Goal: Information Seeking & Learning: Learn about a topic

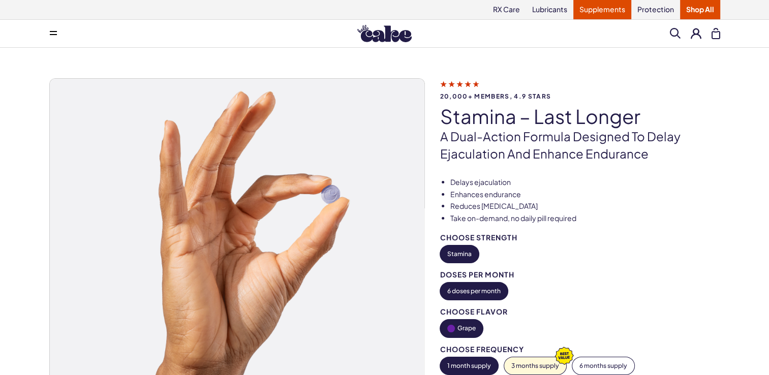
click at [599, 11] on link "Supplements" at bounding box center [602, 9] width 58 height 19
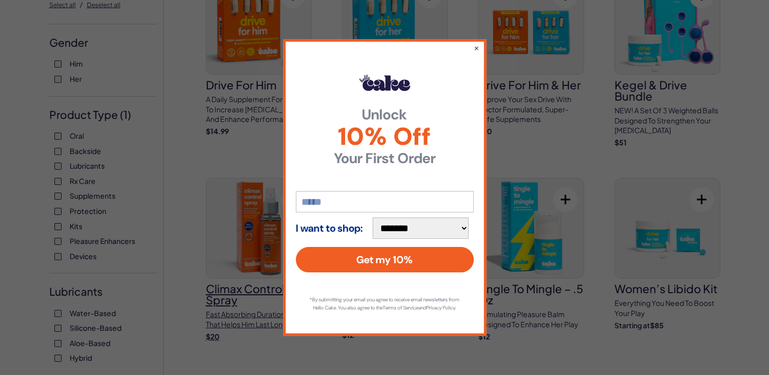
scroll to position [102, 0]
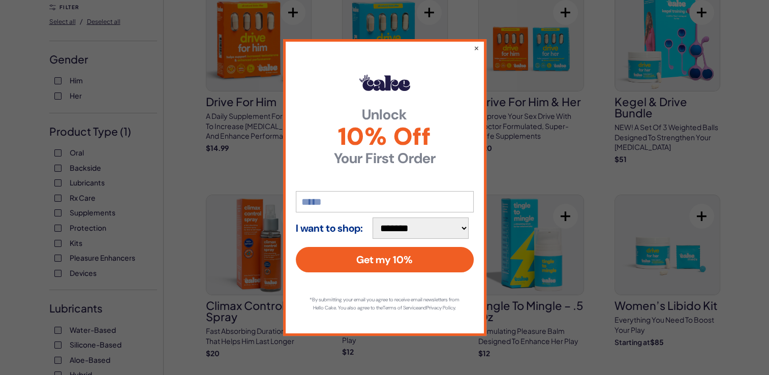
click at [384, 195] on input "email" at bounding box center [385, 201] width 178 height 21
type input "**********"
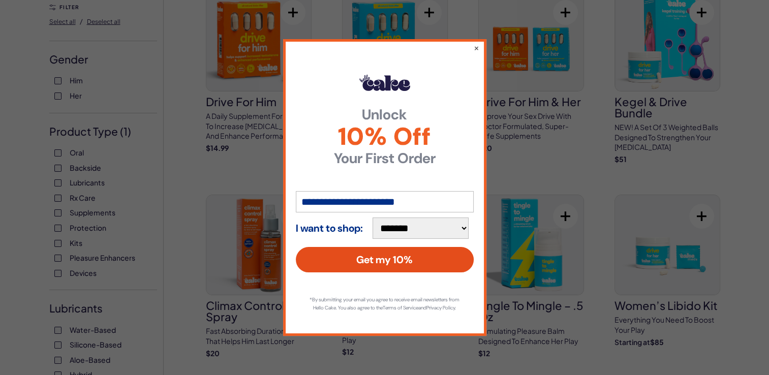
click at [361, 253] on button "Get my 10%" at bounding box center [385, 259] width 178 height 25
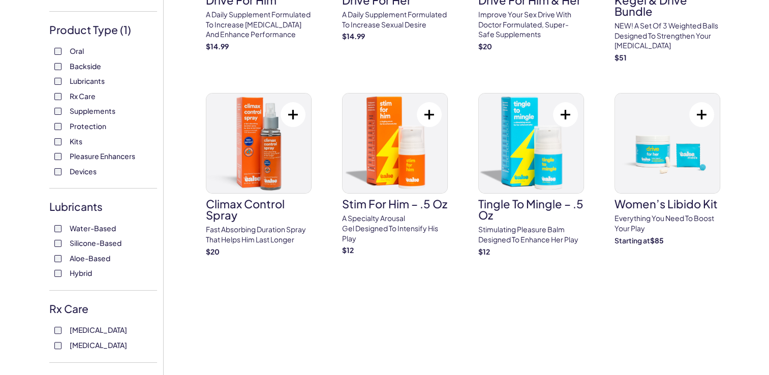
scroll to position [254, 0]
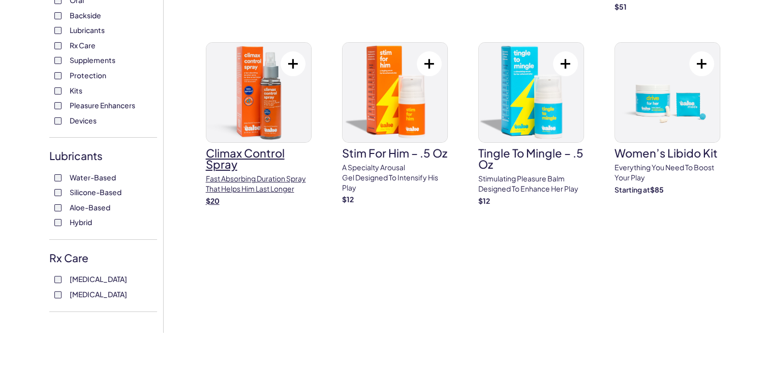
click at [252, 107] on img at bounding box center [258, 93] width 105 height 100
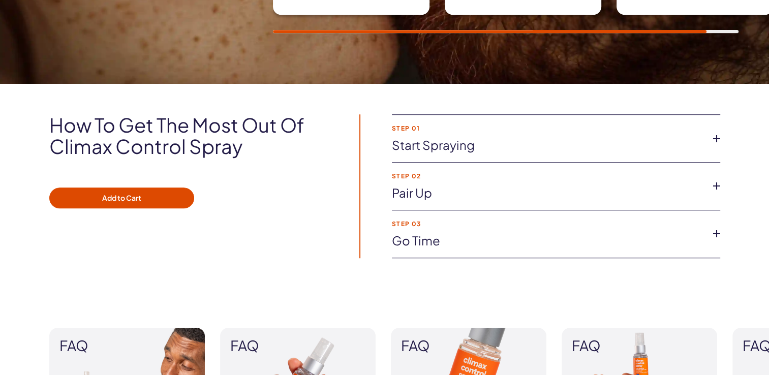
scroll to position [712, 0]
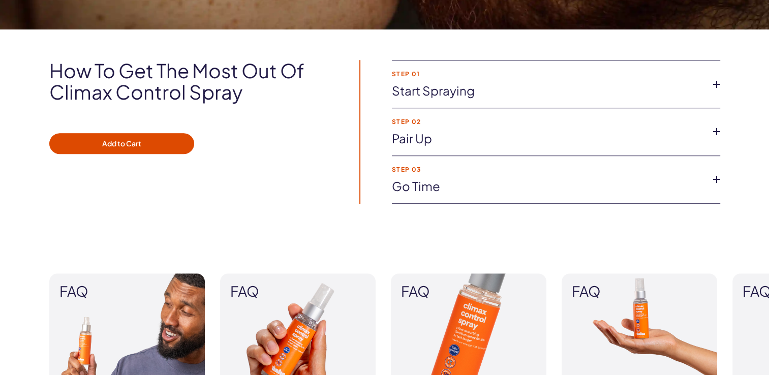
click at [518, 93] on link "Start spraying" at bounding box center [548, 90] width 312 height 17
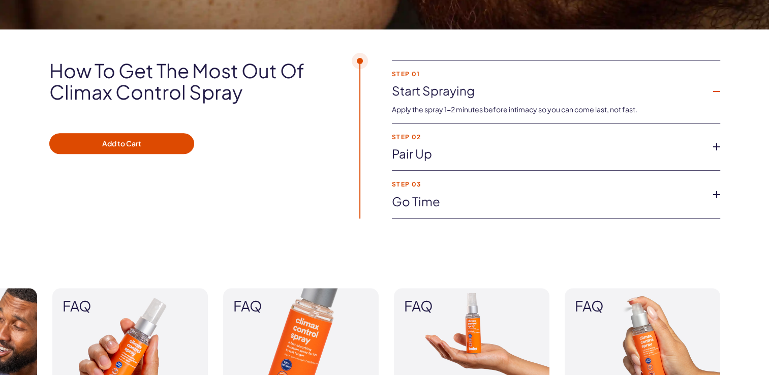
click at [518, 93] on link "Start spraying" at bounding box center [548, 90] width 312 height 17
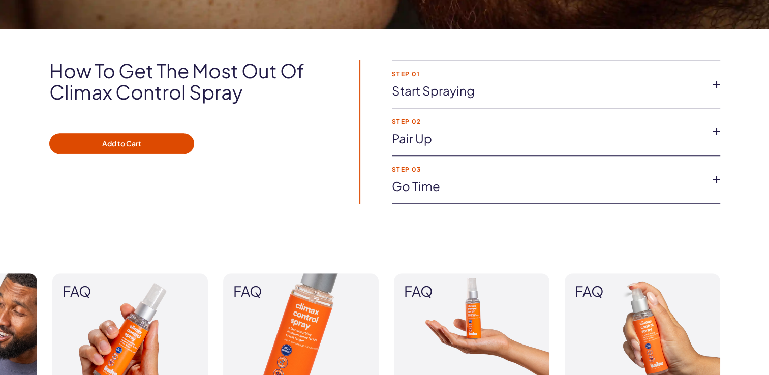
click at [518, 93] on link "Start spraying" at bounding box center [548, 90] width 312 height 17
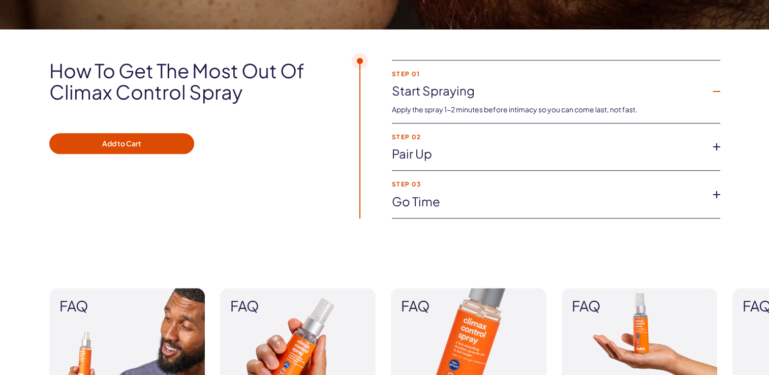
click at [518, 93] on link "Start spraying" at bounding box center [548, 90] width 312 height 17
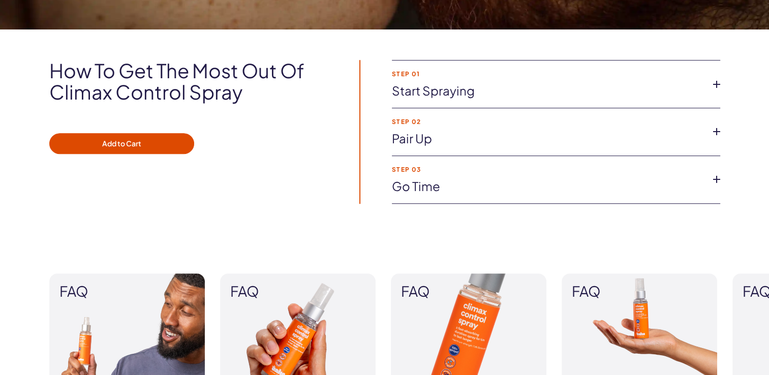
click at [484, 141] on link "Pair up" at bounding box center [548, 138] width 312 height 17
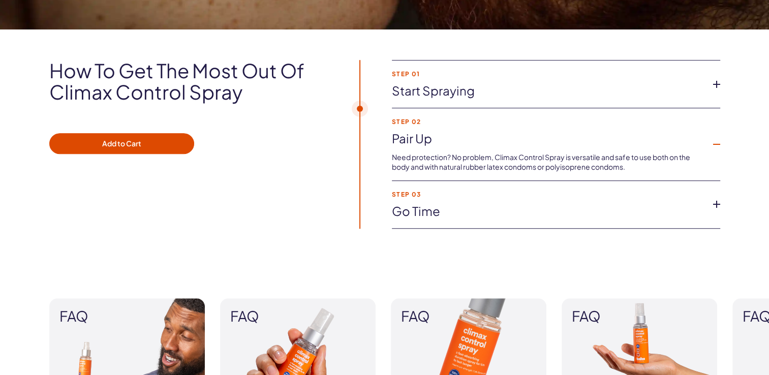
click at [484, 141] on link "Pair up" at bounding box center [548, 138] width 312 height 17
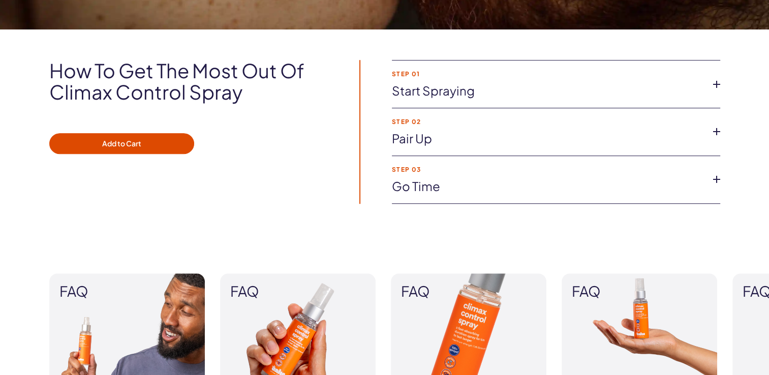
click at [470, 182] on link "Go time" at bounding box center [548, 186] width 312 height 17
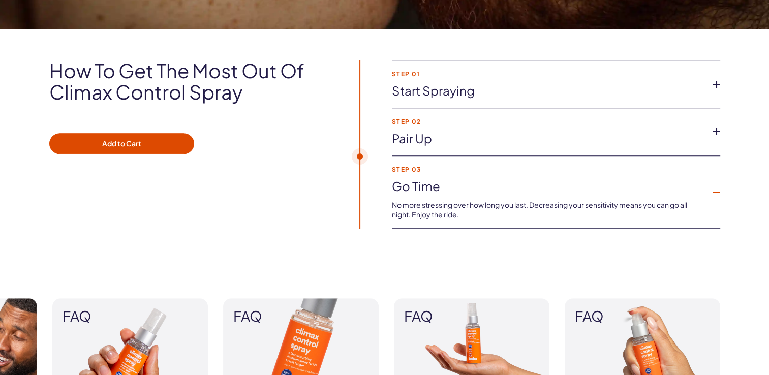
click at [470, 182] on link "Go time" at bounding box center [548, 186] width 312 height 17
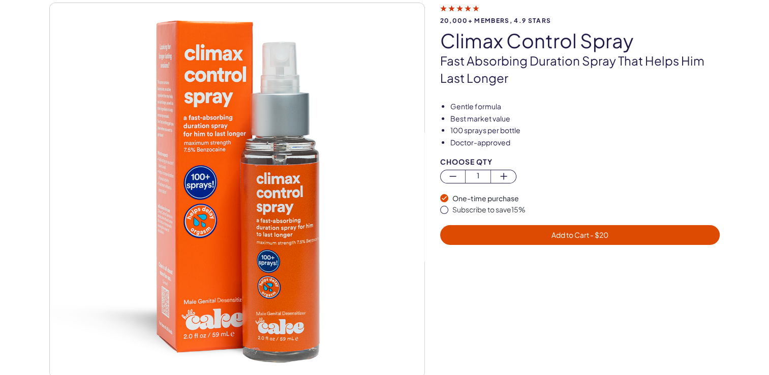
scroll to position [0, 0]
